Goal: Transaction & Acquisition: Purchase product/service

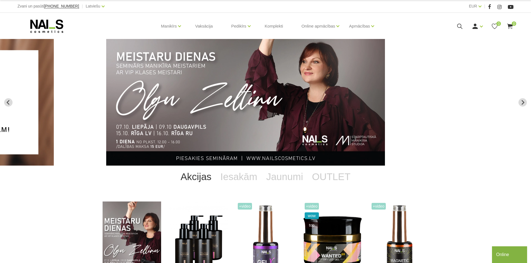
click at [226, 81] on img "2 of 14" at bounding box center [245, 102] width 279 height 127
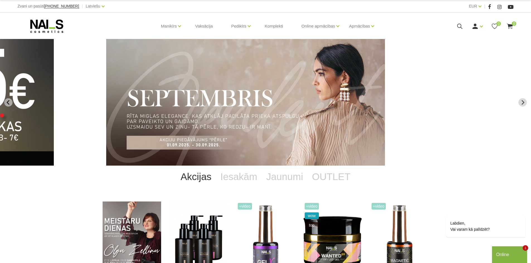
click at [502, 253] on div "Online" at bounding box center [509, 255] width 27 height 7
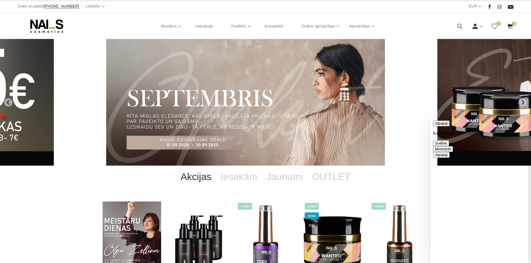
click at [453, 146] on button "Minimizēt" at bounding box center [443, 149] width 20 height 6
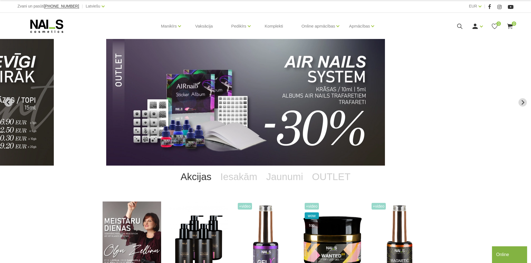
click at [10, 103] on icon "Previous slide" at bounding box center [8, 102] width 5 height 5
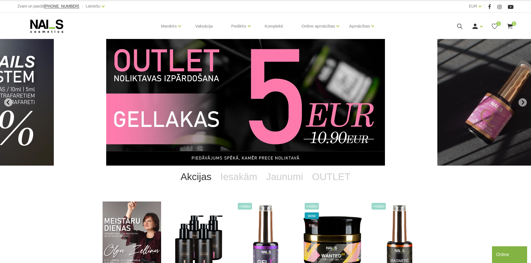
click at [9, 106] on button "Previous slide" at bounding box center [8, 102] width 8 height 8
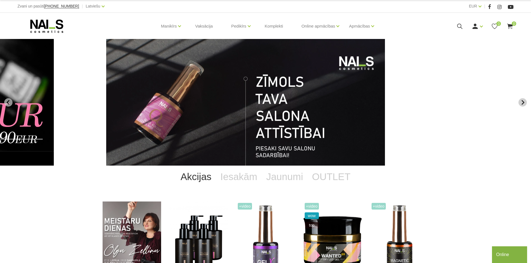
click at [523, 100] on icon "Next slide" at bounding box center [522, 102] width 5 height 5
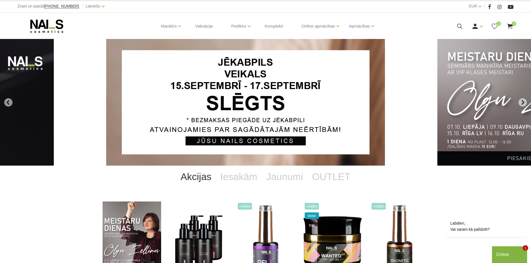
click at [523, 100] on icon "Next slide" at bounding box center [522, 102] width 5 height 5
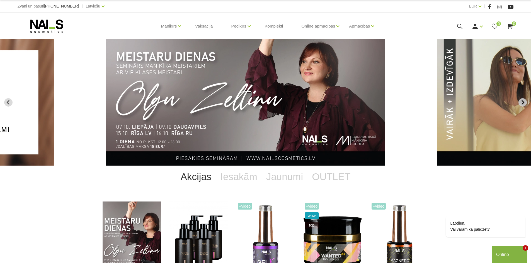
click at [523, 100] on icon "Next slide" at bounding box center [522, 102] width 5 height 5
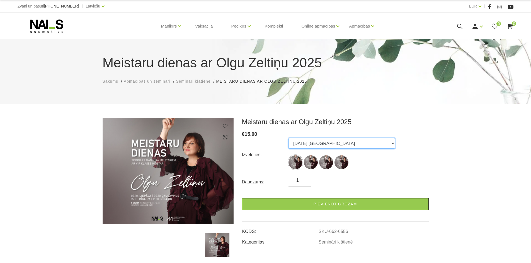
click at [311, 142] on select "07.10.25 Liepāja 09.10.25 Daugavpils 15.10.25 Rīga, latviešu valodā 16.10.25 Rī…" at bounding box center [341, 143] width 107 height 11
select select "6558"
click at [288, 138] on select "07.10.25 Liepāja 09.10.25 Daugavpils 15.10.25 Rīga, latviešu valodā 16.10.25 Rī…" at bounding box center [341, 143] width 107 height 11
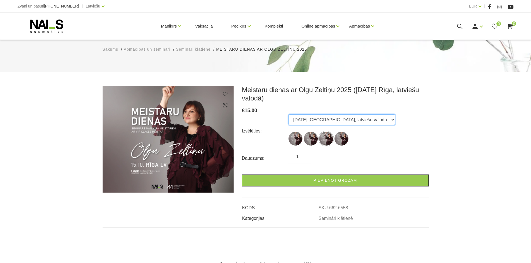
scroll to position [56, 0]
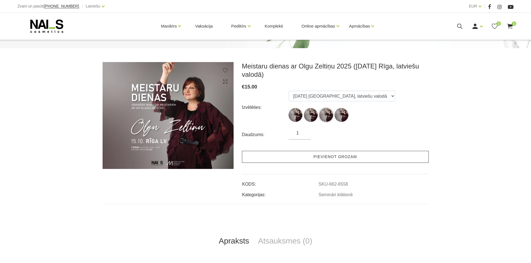
click at [343, 156] on link "Pievienot grozam" at bounding box center [335, 157] width 187 height 12
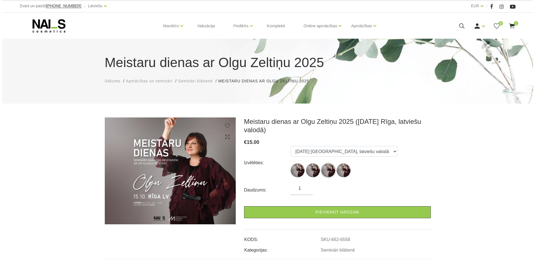
scroll to position [0, 0]
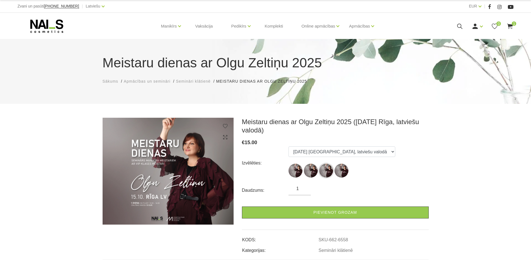
click at [513, 25] on span "1" at bounding box center [514, 23] width 4 height 4
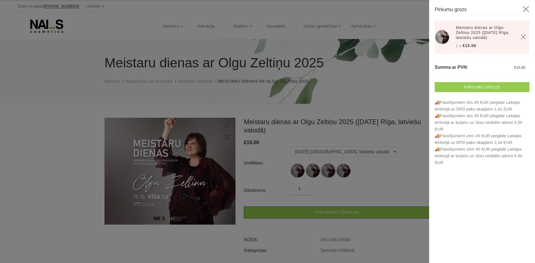
click at [485, 87] on link "Pirkumu grozs" at bounding box center [482, 87] width 95 height 10
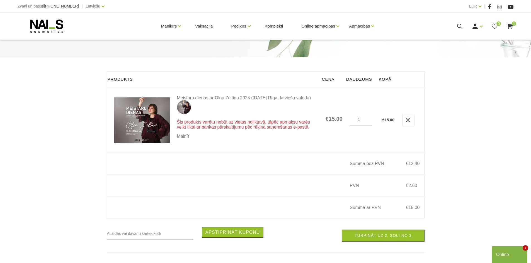
scroll to position [84, 0]
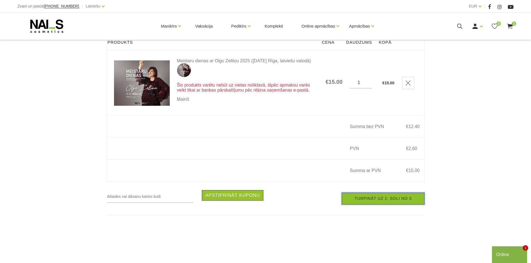
click at [401, 202] on link "Turpināt uz 2. soli no 3" at bounding box center [383, 199] width 82 height 12
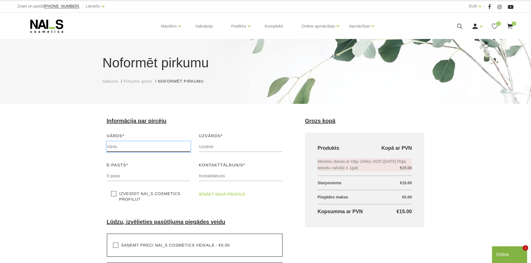
click at [126, 148] on input "text" at bounding box center [149, 147] width 84 height 11
type input "Sabīne"
type input "Voronoviča"
type input "[EMAIL_ADDRESS][DOMAIN_NAME]"
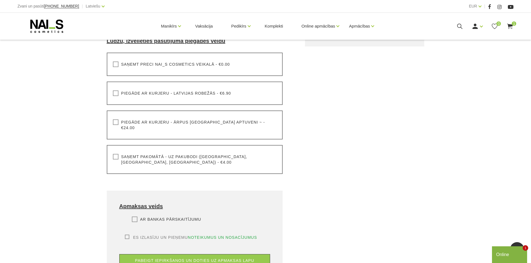
scroll to position [111, 0]
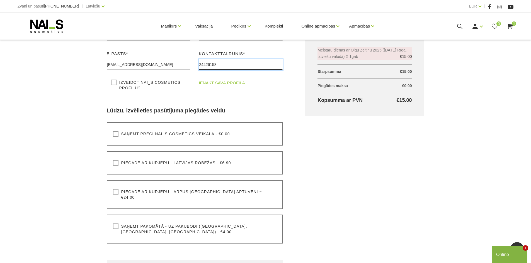
type input "24426158"
click at [227, 84] on link "ienākt savā profilā" at bounding box center [222, 83] width 46 height 7
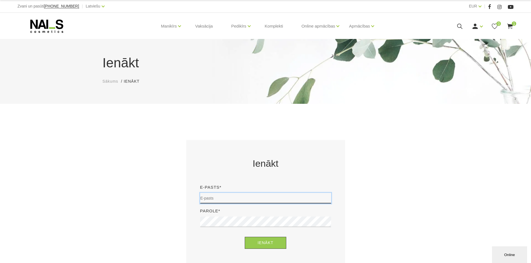
click at [258, 198] on input "email" at bounding box center [265, 198] width 131 height 11
type input "[EMAIL_ADDRESS][DOMAIN_NAME]"
click at [245, 237] on button "Ienākt" at bounding box center [266, 243] width 42 height 12
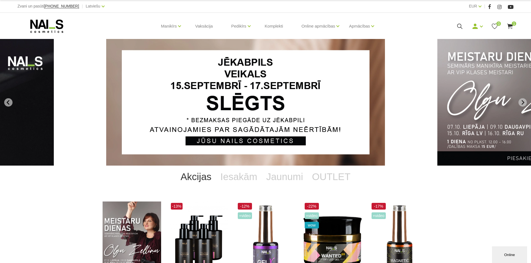
click at [513, 27] on icon at bounding box center [509, 26] width 7 height 7
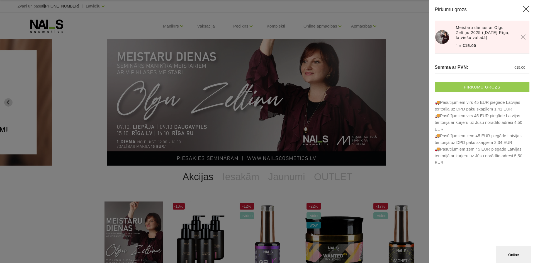
click at [476, 87] on link "Pirkumu grozs" at bounding box center [482, 87] width 95 height 10
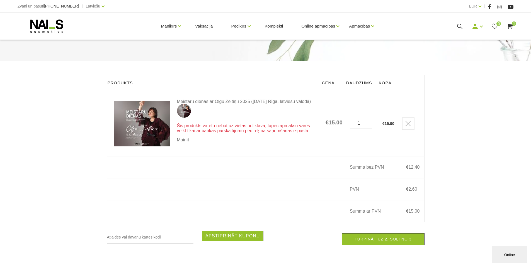
scroll to position [56, 0]
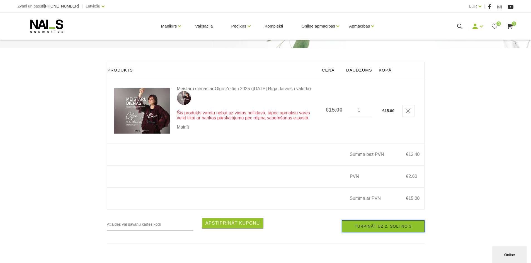
click at [374, 230] on link "Turpināt uz 2. soli no 3" at bounding box center [383, 227] width 82 height 12
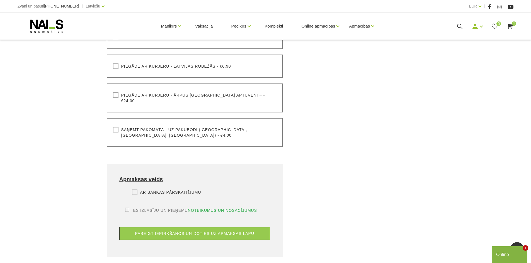
scroll to position [223, 0]
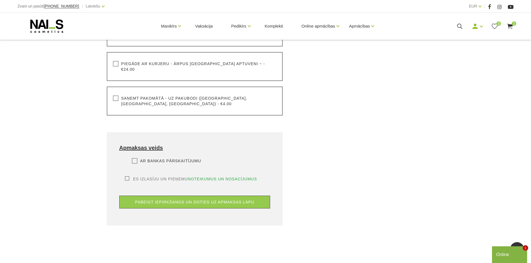
click at [132, 158] on label "Ar bankas pārskaitījumu" at bounding box center [166, 161] width 69 height 6
click at [0, 0] on input "Ar bankas pārskaitījumu" at bounding box center [0, 0] width 0 height 0
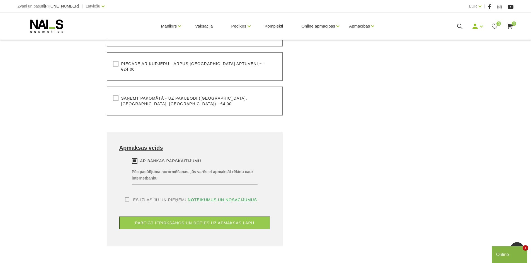
click at [127, 197] on label "Es izlasīju un pieņemu noteikumus un nosacījumus" at bounding box center [191, 200] width 132 height 6
click at [0, 0] on input "Es izlasīju un pieņemu noteikumus un nosacījumus" at bounding box center [0, 0] width 0 height 0
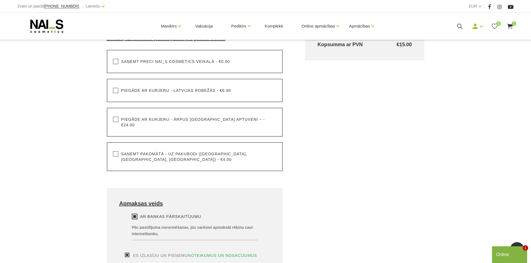
scroll to position [139, 0]
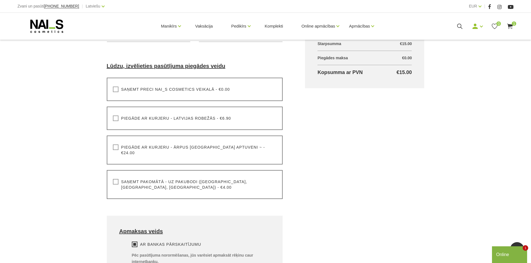
click at [117, 88] on label "Saņemt preci NAI_S cosmetics veikalā - €0.00" at bounding box center [171, 90] width 117 height 6
click at [0, 0] on input "Saņemt preci NAI_S cosmetics veikalā - €0.00" at bounding box center [0, 0] width 0 height 0
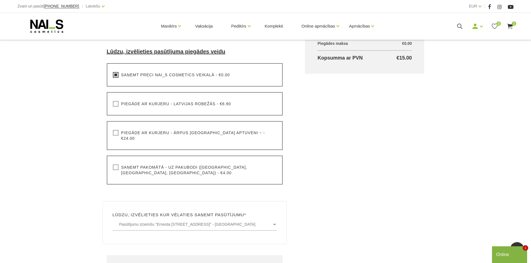
scroll to position [167, 0]
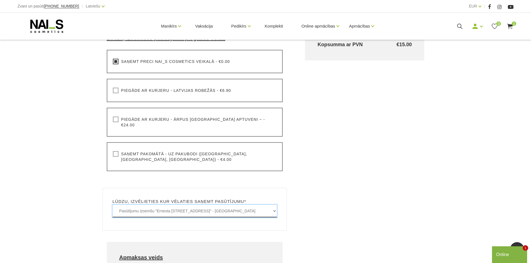
click at [263, 205] on select "Pasūtījumu izņemšu "Ernesta Birznieka-Upīša iela 20A, Rīgā" - BEZMAKSAS Pasūtīj…" at bounding box center [195, 211] width 164 height 13
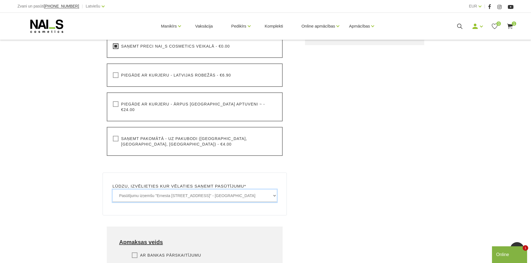
scroll to position [195, 0]
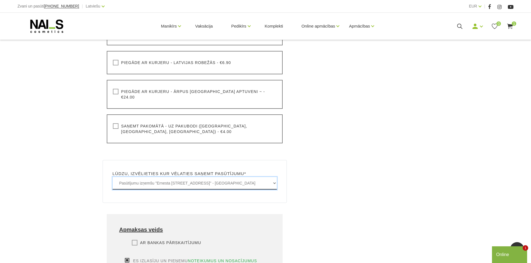
click at [264, 177] on select "Pasūtījumu izņemšu "Ernesta Birznieka-Upīša iela 20A, Rīgā" - BEZMAKSAS Pasūtīj…" at bounding box center [195, 183] width 164 height 13
select select "Lielā iela 15, Jelgava - BEZMAKSAS"
click at [113, 177] on select "Pasūtījumu izņemšu "Ernesta Birznieka-Upīša iela 20A, Rīgā" - BEZMAKSAS Pasūtīj…" at bounding box center [195, 183] width 164 height 13
click at [351, 184] on div "Grozs kopā Produkts Kopā ar PVN Meistaru dienas ar Olgu Zeltiņu 2025 (15.10.25 …" at bounding box center [365, 118] width 142 height 390
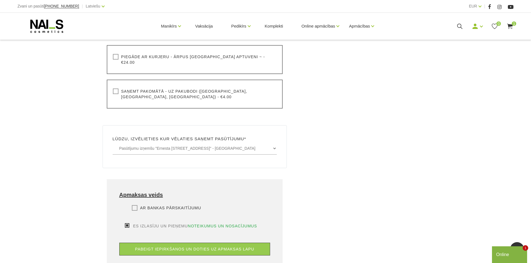
scroll to position [307, 0]
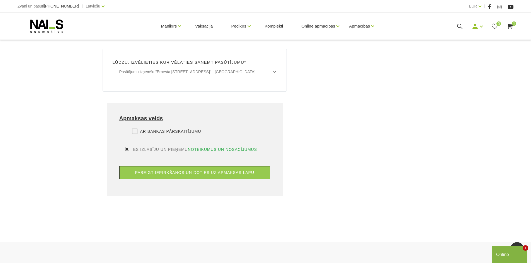
click at [132, 129] on label "Ar bankas pārskaitījumu" at bounding box center [166, 132] width 69 height 6
click at [0, 0] on input "Ar bankas pārskaitījumu" at bounding box center [0, 0] width 0 height 0
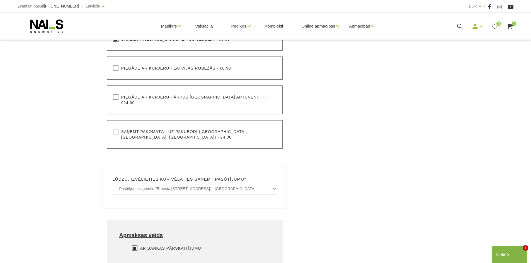
scroll to position [251, 0]
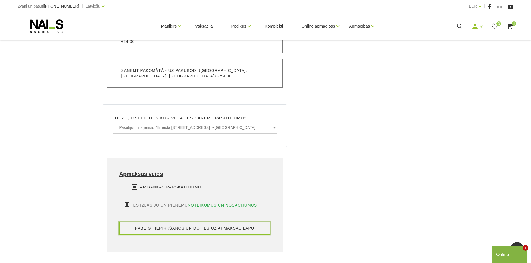
click at [166, 222] on button "pabeigt iepirkšanos un doties uz apmaksas lapu" at bounding box center [194, 228] width 151 height 13
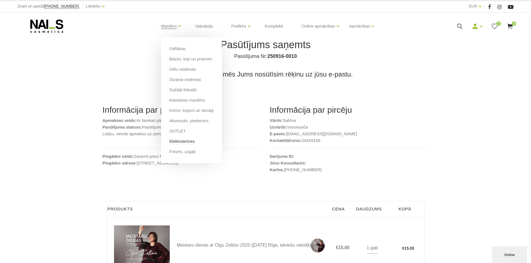
click at [184, 140] on link "Elektroierīces" at bounding box center [181, 141] width 25 height 6
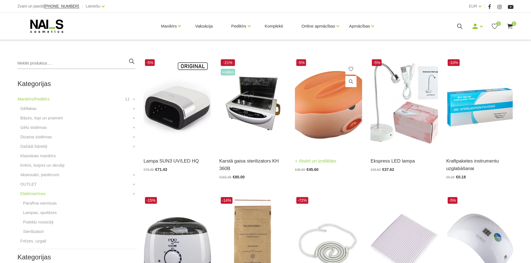
scroll to position [139, 0]
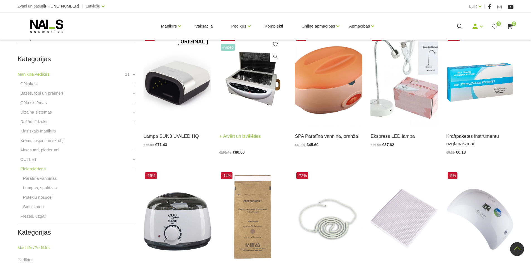
click at [252, 83] on img at bounding box center [252, 79] width 67 height 93
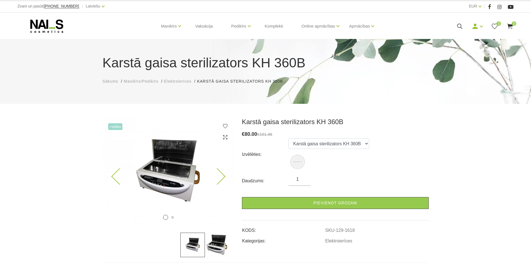
click at [221, 178] on icon at bounding box center [217, 177] width 16 height 16
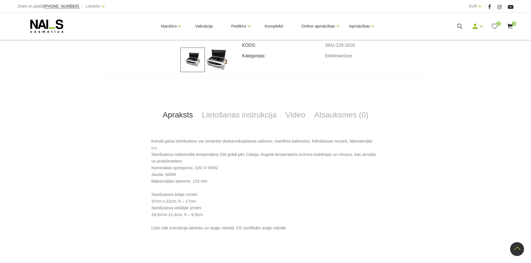
scroll to position [195, 0]
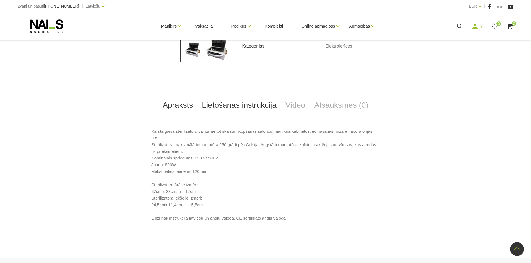
click at [225, 105] on link "Lietošanas instrukcija" at bounding box center [239, 105] width 84 height 18
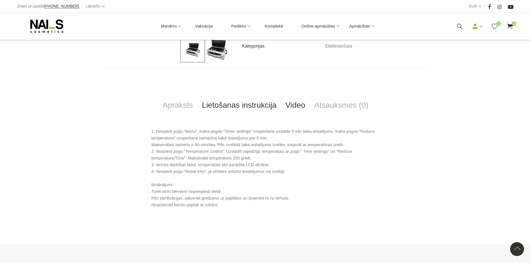
click at [299, 103] on link "Video" at bounding box center [295, 105] width 29 height 18
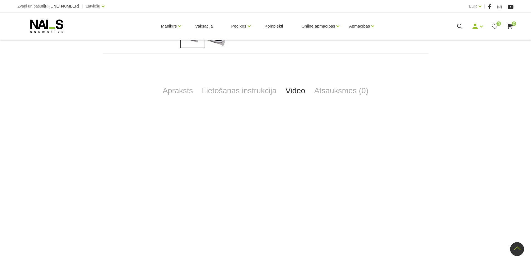
scroll to position [223, 0]
